Goal: Task Accomplishment & Management: Manage account settings

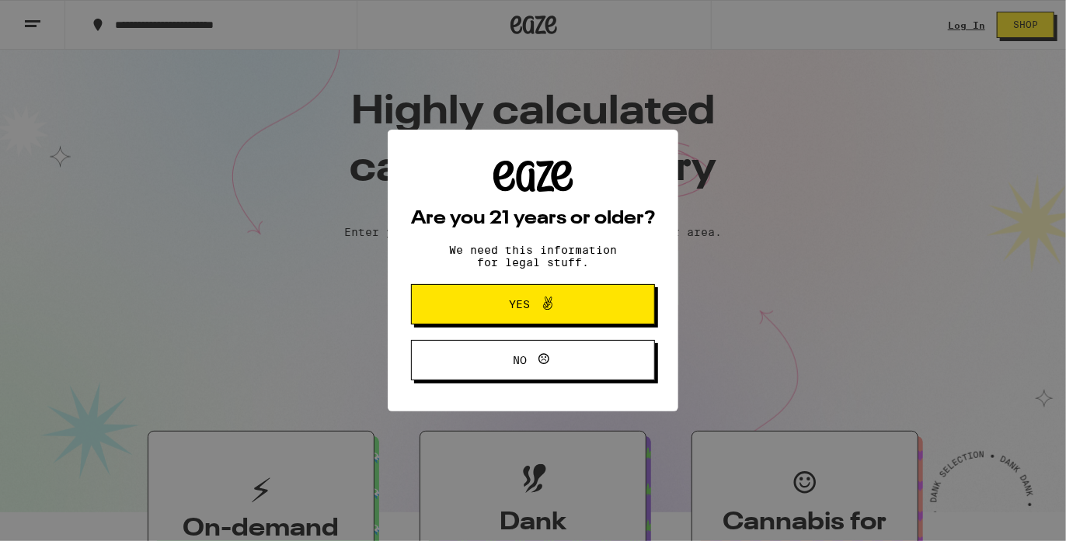
click at [579, 300] on span "Yes" at bounding box center [533, 304] width 118 height 20
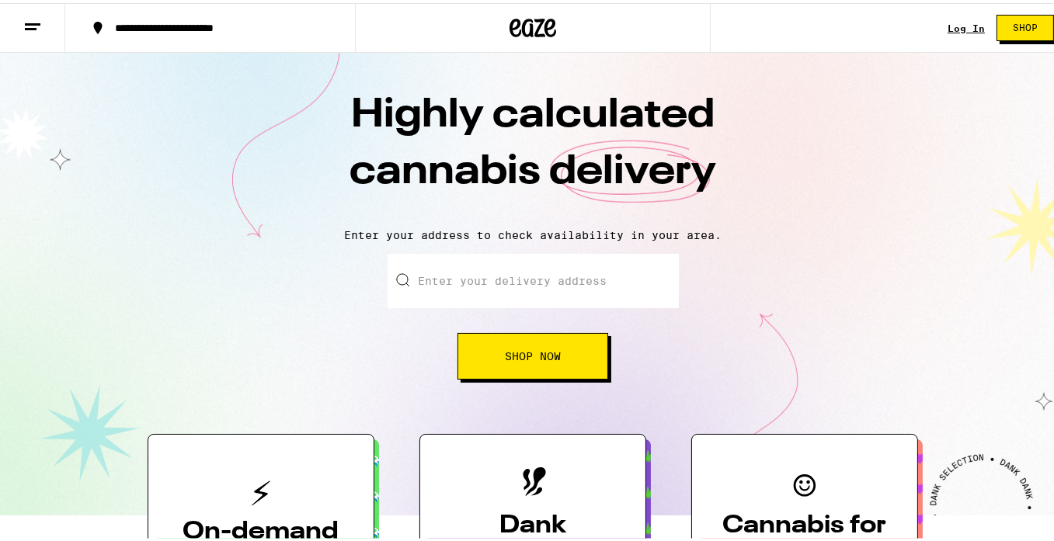
click at [569, 300] on input "Enter your delivery address" at bounding box center [533, 278] width 291 height 54
click at [948, 23] on link "Log In" at bounding box center [966, 25] width 37 height 10
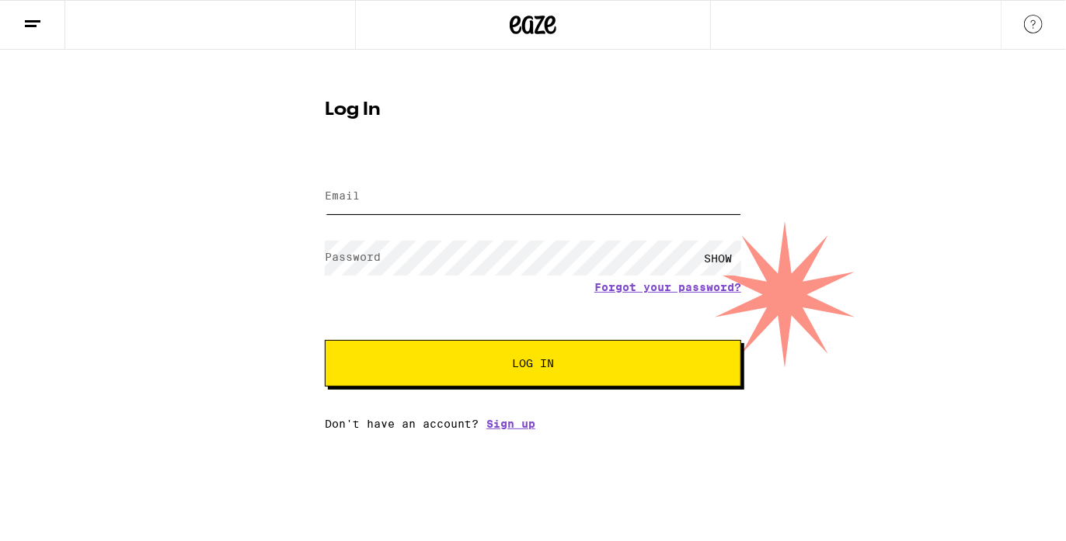
click at [471, 211] on input "Email" at bounding box center [533, 196] width 416 height 35
type input "[EMAIL_ADDRESS][DOMAIN_NAME]"
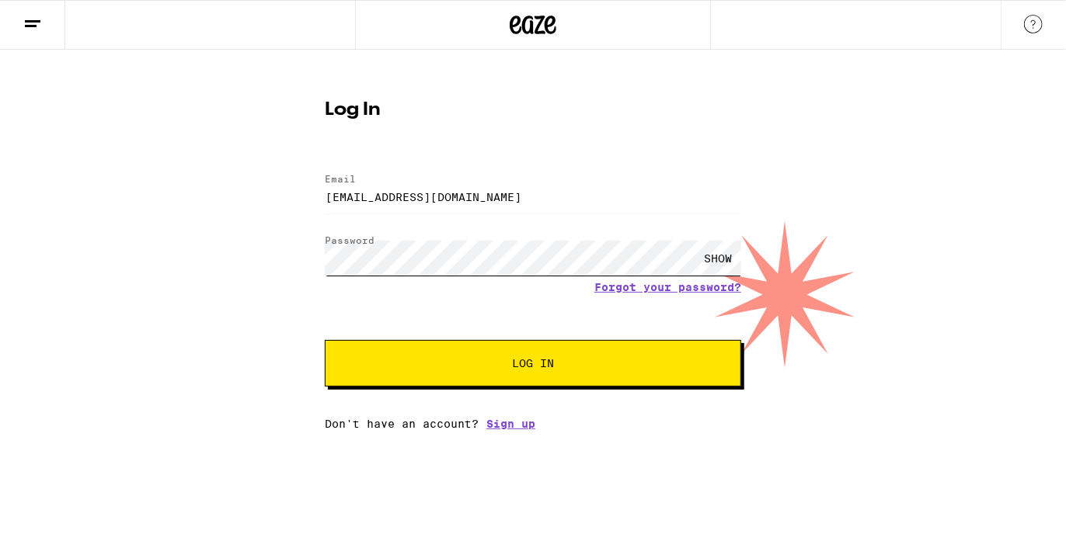
click at [325, 340] on button "Log In" at bounding box center [533, 363] width 416 height 47
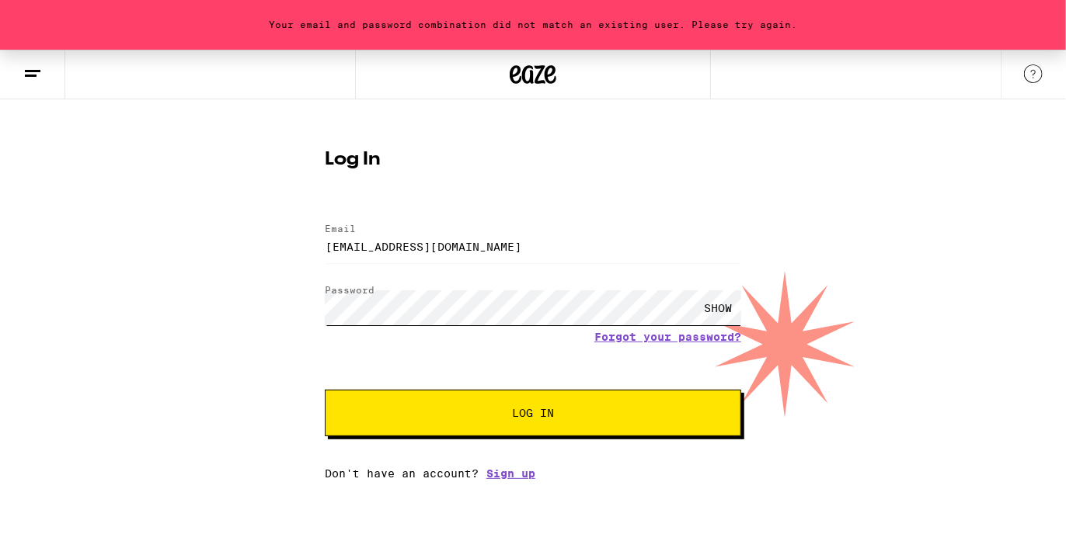
click at [325, 390] on button "Log In" at bounding box center [533, 413] width 416 height 47
click at [265, 304] on div "Your email and password combination did not match an existing user. Please try …" at bounding box center [533, 265] width 1066 height 430
click at [325, 390] on button "Log In" at bounding box center [533, 413] width 416 height 47
click at [164, 288] on div "Your email and password combination did not match an existing user. Please try …" at bounding box center [533, 265] width 1066 height 430
click at [325, 390] on button "Log In" at bounding box center [533, 413] width 416 height 47
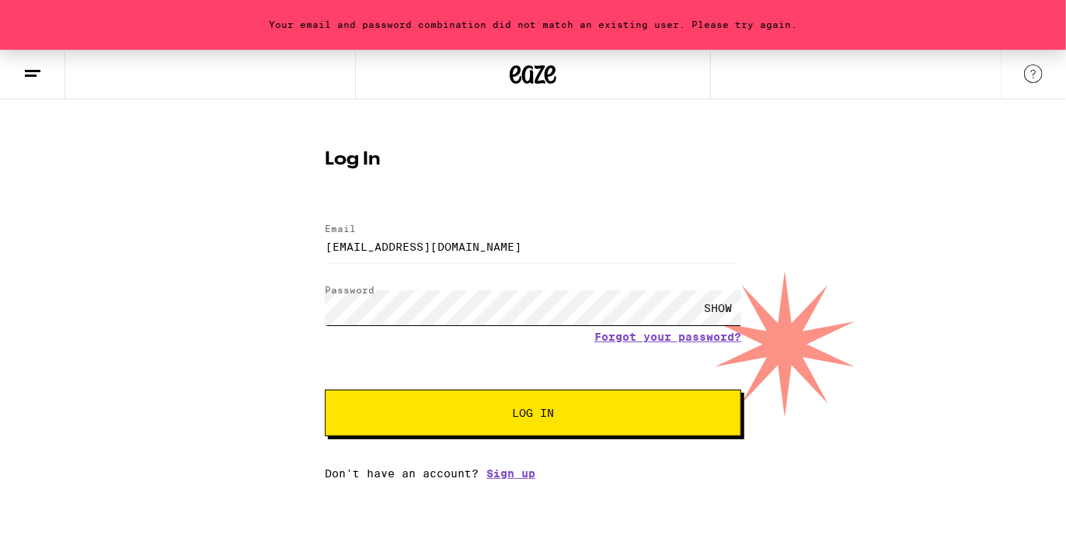
click at [237, 315] on div "Your email and password combination did not match an existing user. Please try …" at bounding box center [533, 265] width 1066 height 430
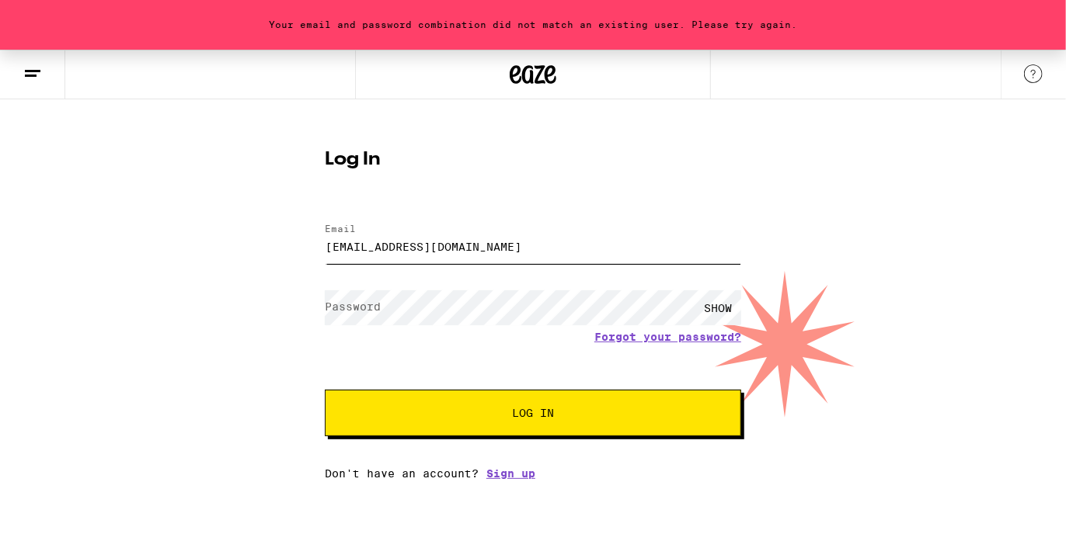
click at [395, 246] on input "[EMAIL_ADDRESS][DOMAIN_NAME]" at bounding box center [533, 246] width 416 height 35
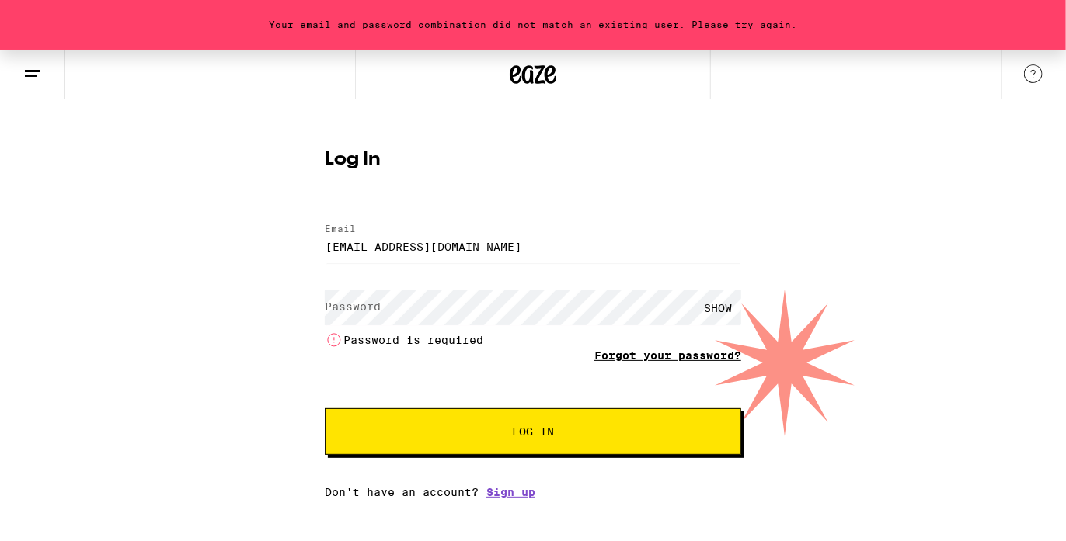
click at [680, 352] on link "Forgot your password?" at bounding box center [667, 356] width 147 height 12
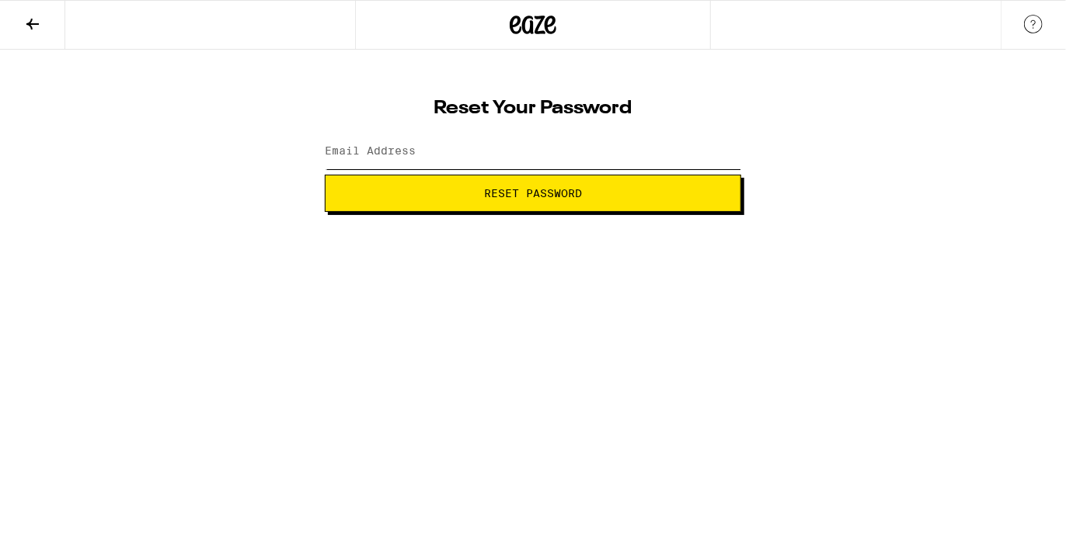
click at [426, 158] on input "Email Address" at bounding box center [533, 151] width 416 height 35
type input "[EMAIL_ADDRESS][DOMAIN_NAME]"
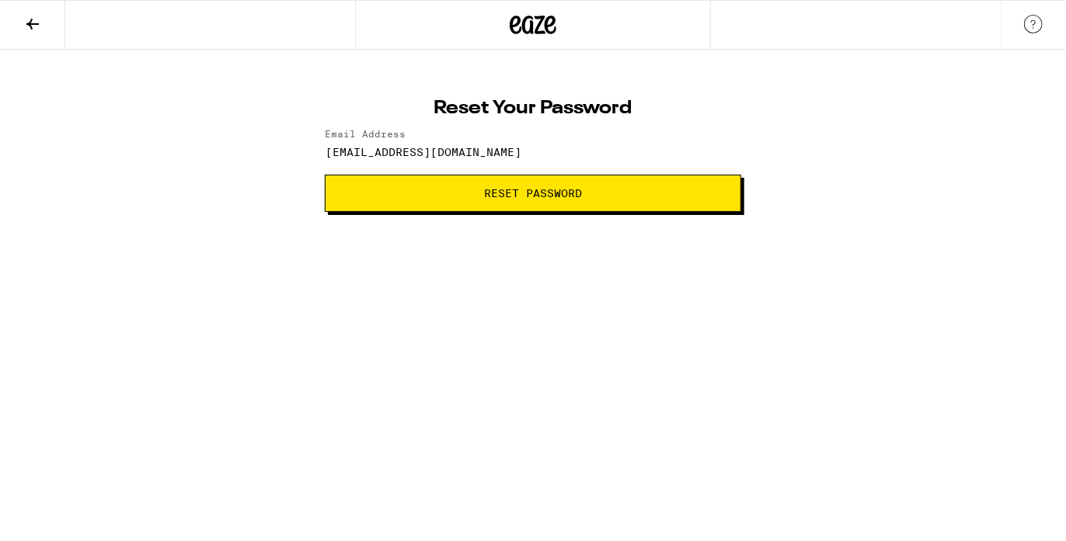
click at [472, 197] on span "Reset Password" at bounding box center [533, 193] width 390 height 11
